Goal: Task Accomplishment & Management: Manage account settings

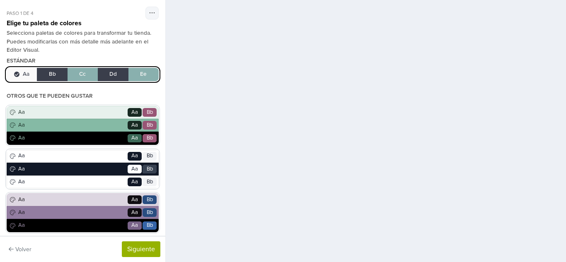
click at [29, 60] on h4 "Estándar" at bounding box center [21, 61] width 29 height 7
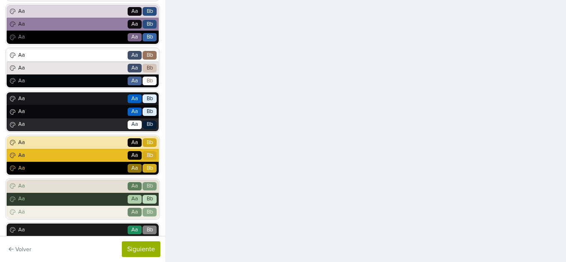
scroll to position [266, 0]
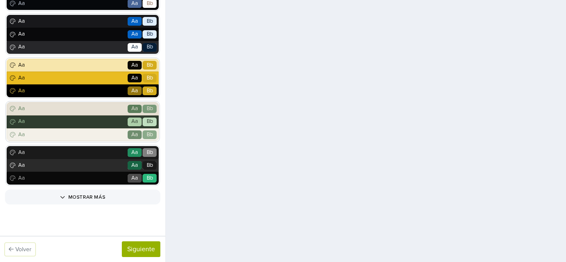
click at [17, 243] on button "Volver" at bounding box center [20, 249] width 30 height 13
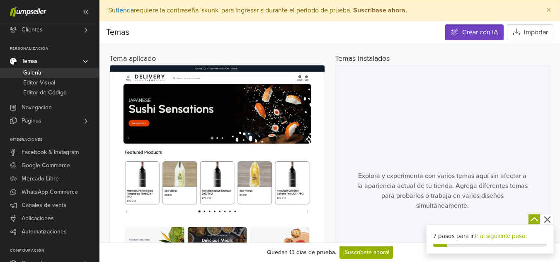
scroll to position [1861, 0]
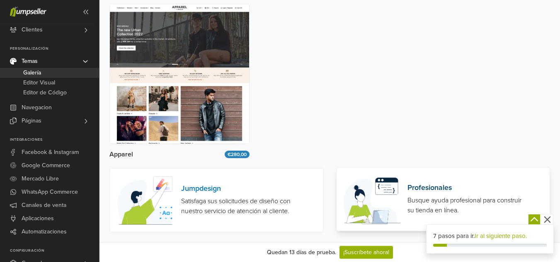
click at [548, 222] on icon "button" at bounding box center [547, 220] width 10 height 10
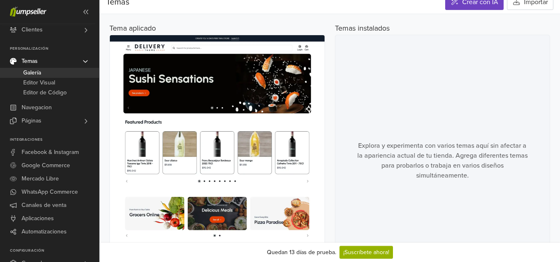
scroll to position [0, 0]
